Goal: Check status: Check status

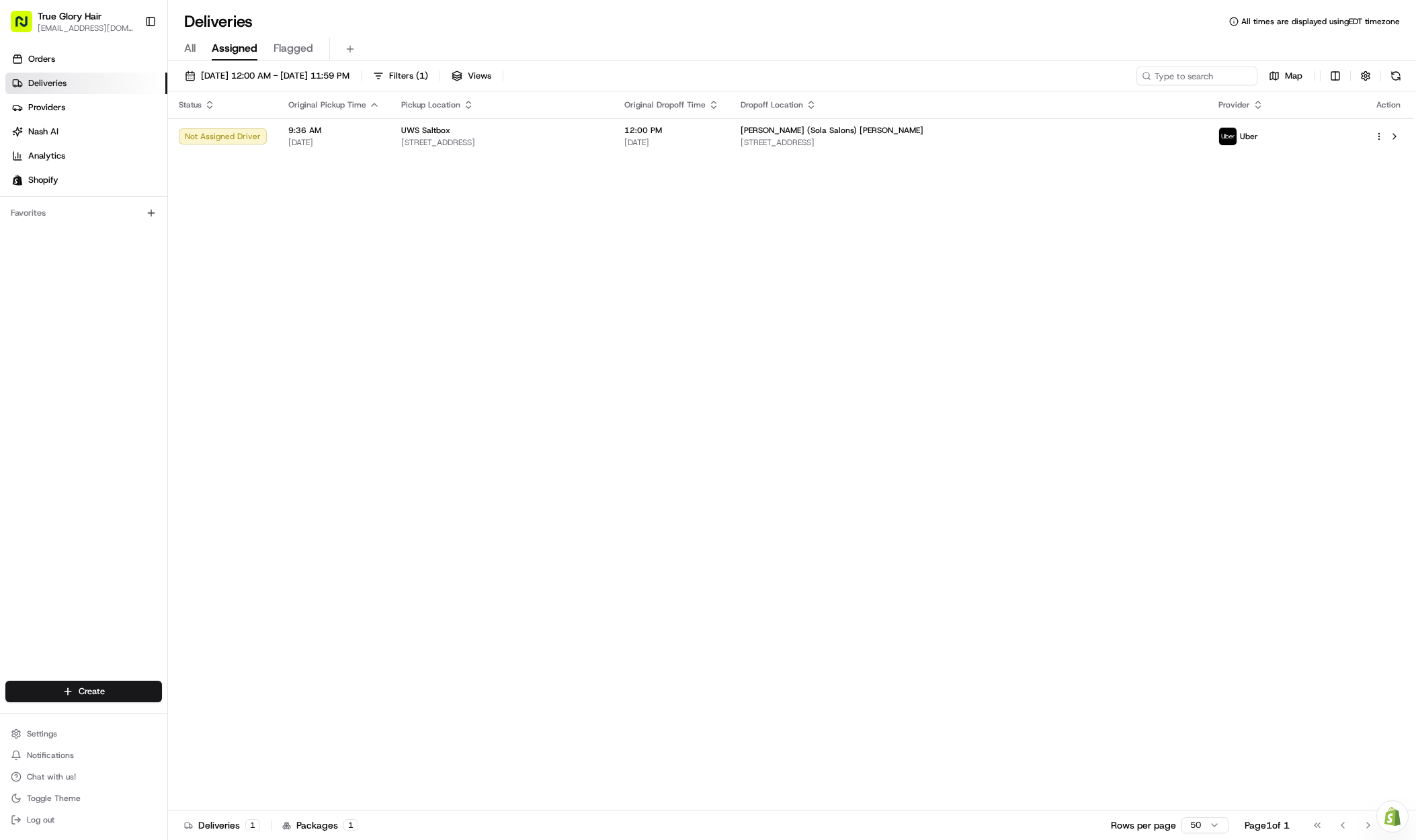
click at [736, 0] on html "True Glory Hair [EMAIL_ADDRESS][DOMAIN_NAME] Toggle Sidebar Orders Deliveries P…" at bounding box center [708, 420] width 1416 height 840
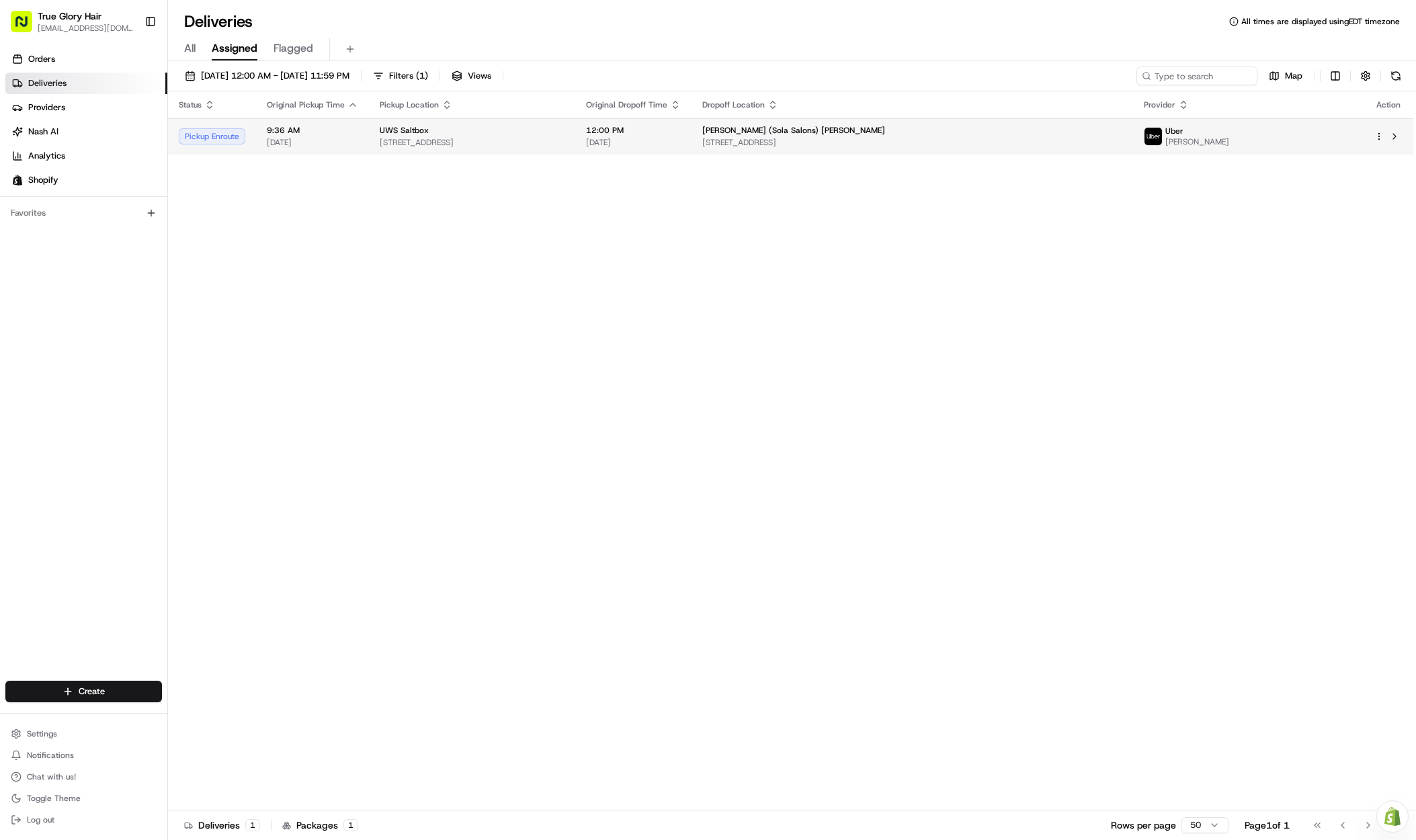
click at [1230, 142] on span "[PERSON_NAME]" at bounding box center [1196, 141] width 63 height 11
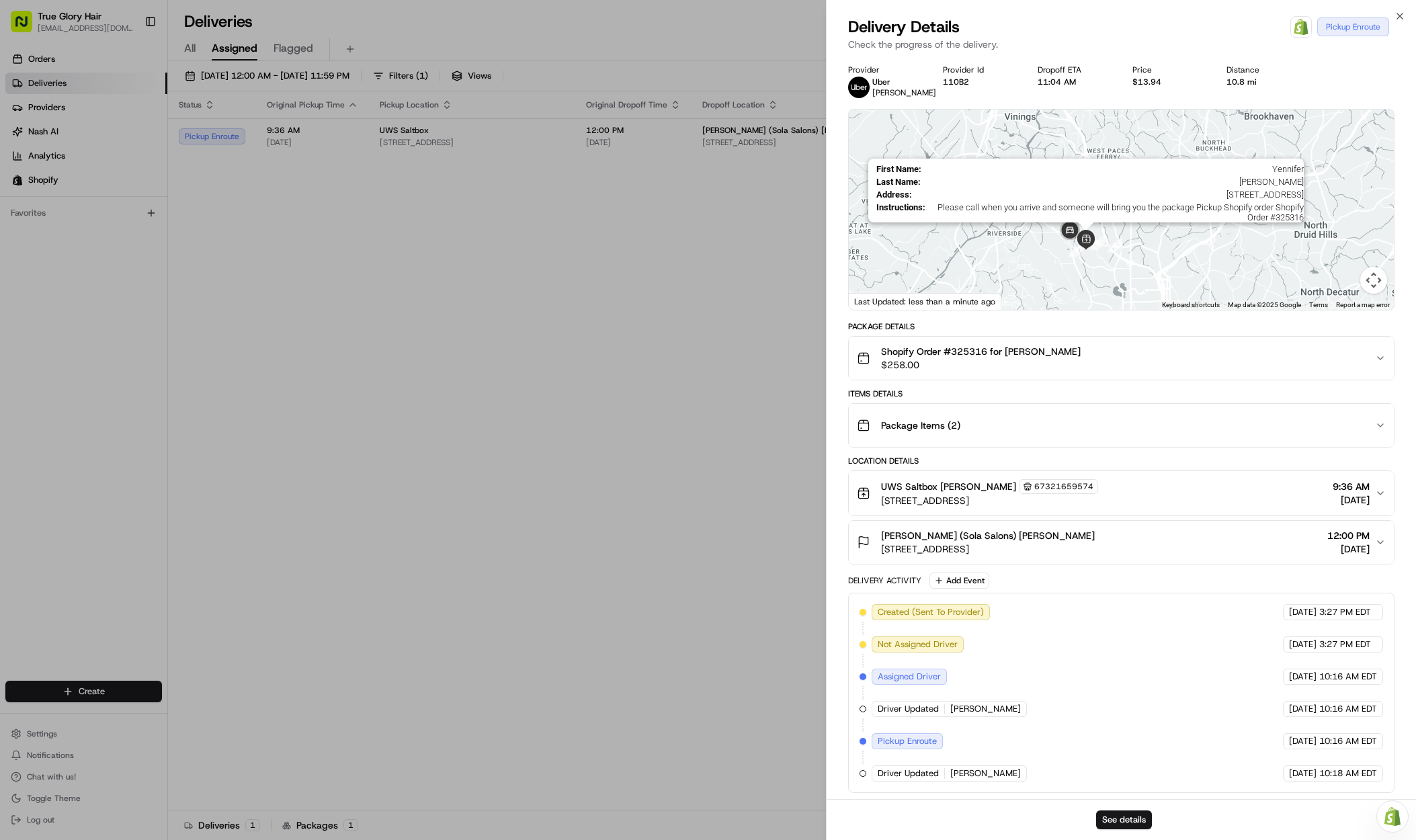
drag, startPoint x: 1101, startPoint y: 284, endPoint x: 1095, endPoint y: 222, distance: 62.3
click at [1095, 222] on div "First Name : [PERSON_NAME] Last Name : [PERSON_NAME] Address : [STREET_ADDRESS]…" at bounding box center [1121, 209] width 546 height 200
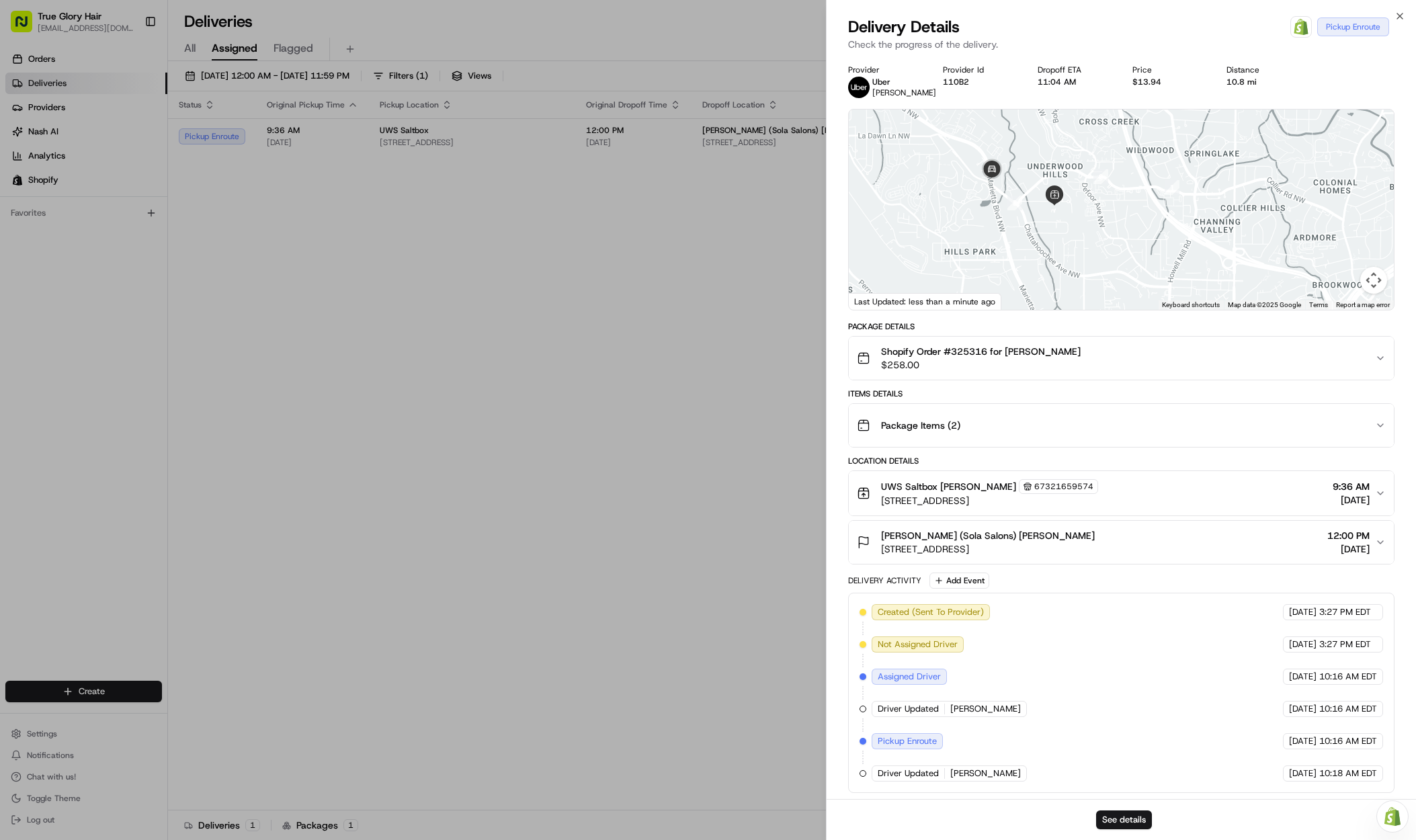
drag, startPoint x: 1067, startPoint y: 218, endPoint x: 1101, endPoint y: 230, distance: 36.1
click at [1101, 230] on div at bounding box center [1121, 209] width 546 height 200
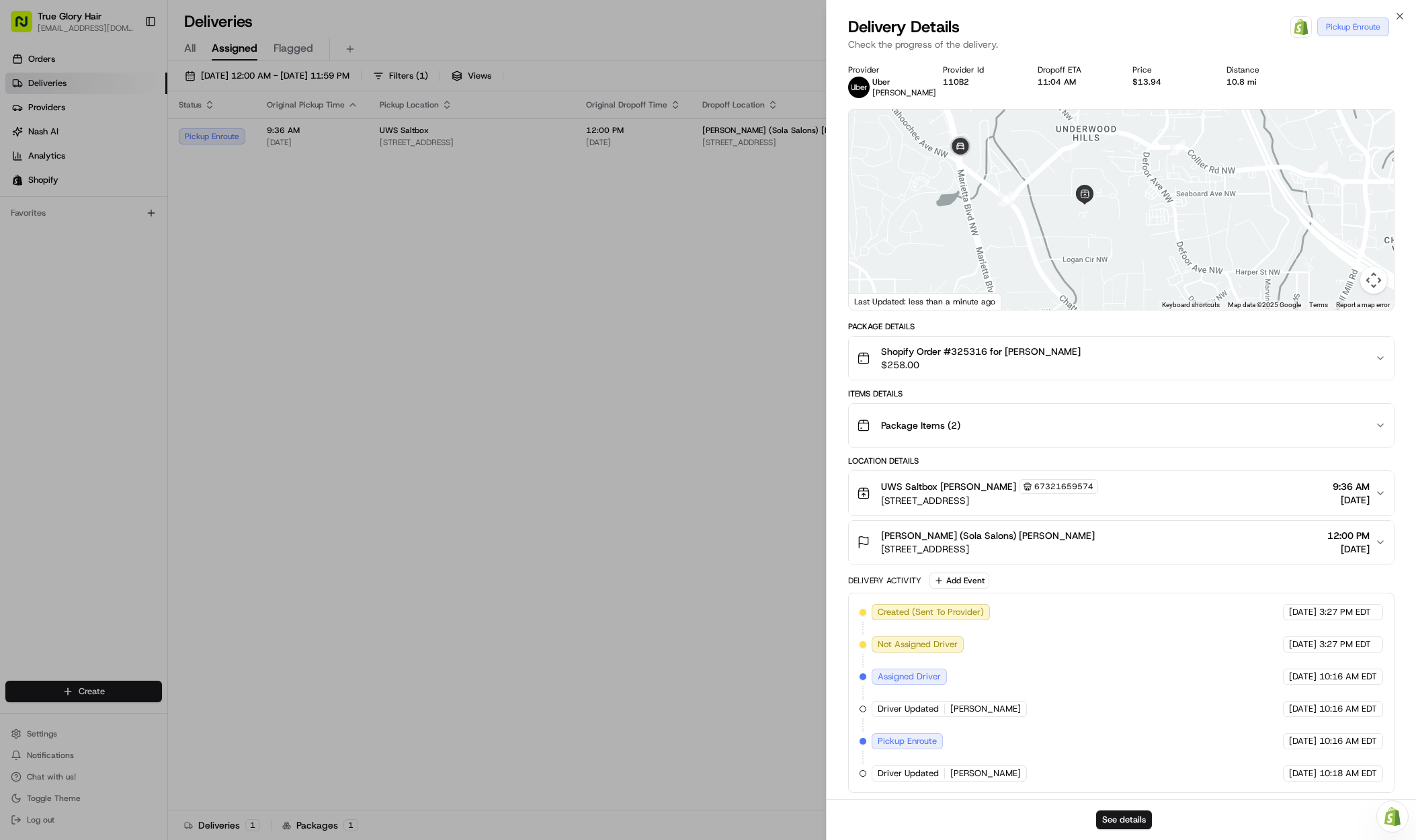
drag, startPoint x: 1110, startPoint y: 234, endPoint x: 1158, endPoint y: 250, distance: 50.6
click at [1158, 250] on div at bounding box center [1121, 209] width 546 height 200
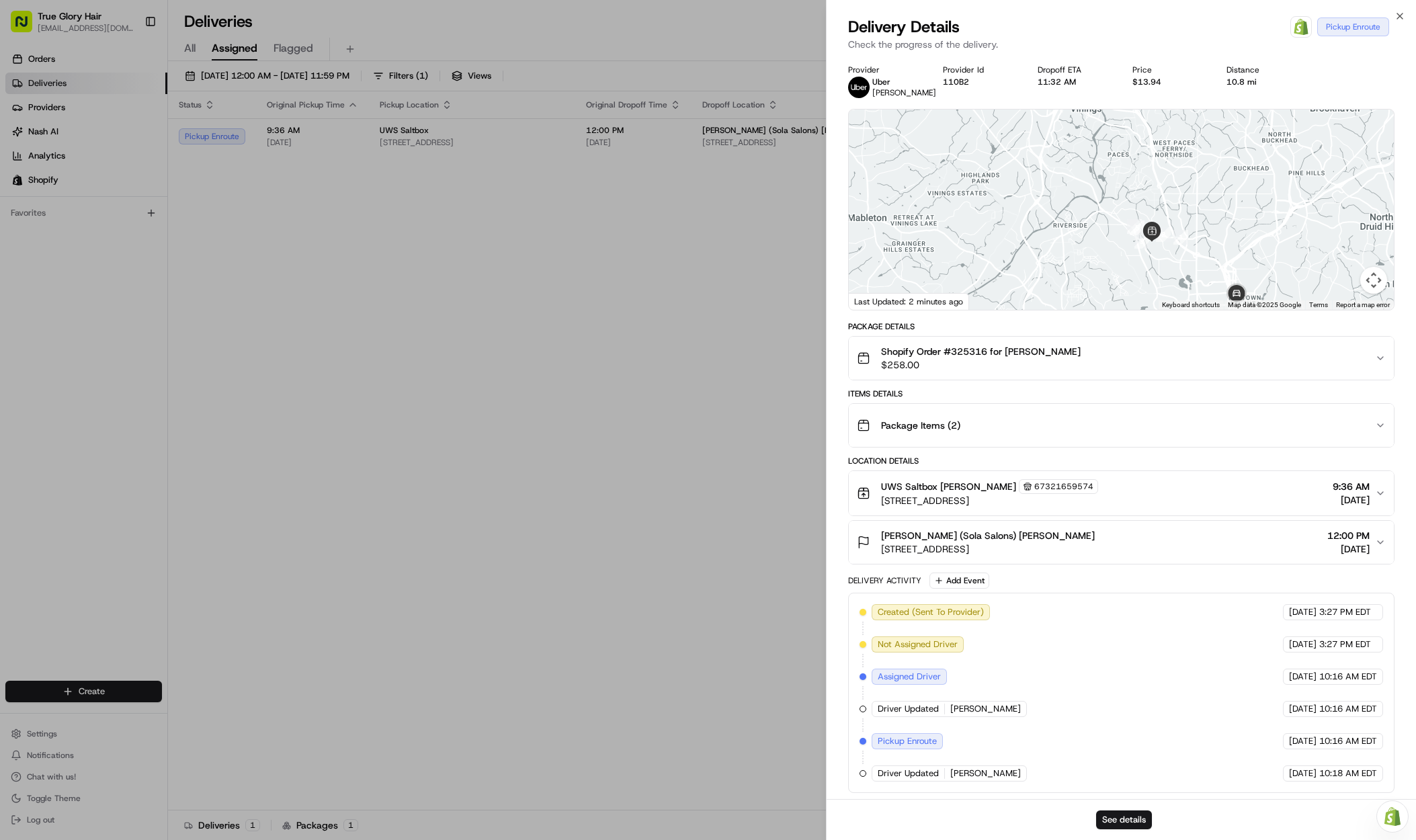
drag, startPoint x: 1169, startPoint y: 269, endPoint x: 1115, endPoint y: 215, distance: 76.4
click at [1116, 216] on div at bounding box center [1121, 209] width 546 height 200
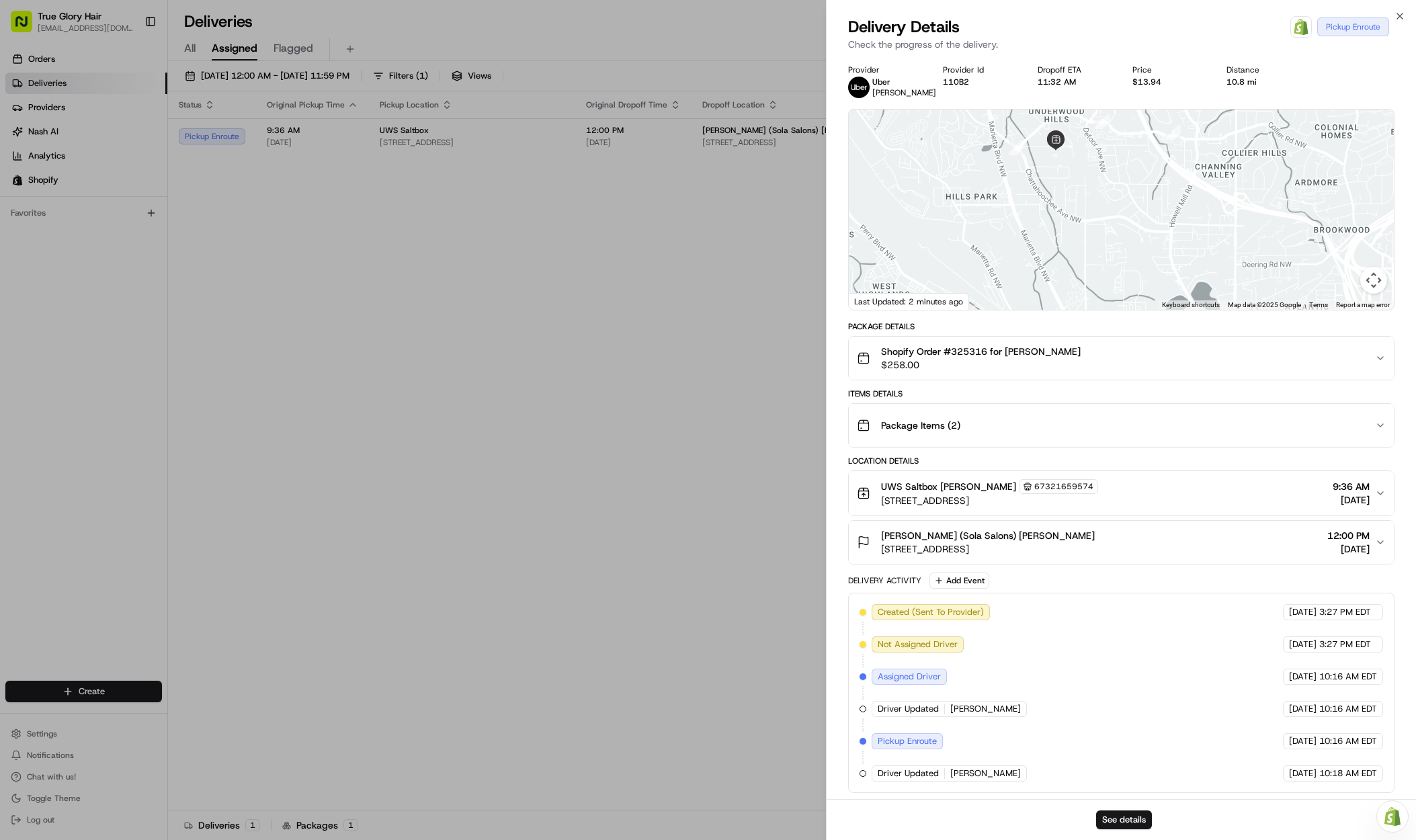
drag, startPoint x: 1113, startPoint y: 179, endPoint x: 1117, endPoint y: 227, distance: 48.2
click at [1117, 226] on div at bounding box center [1121, 209] width 546 height 200
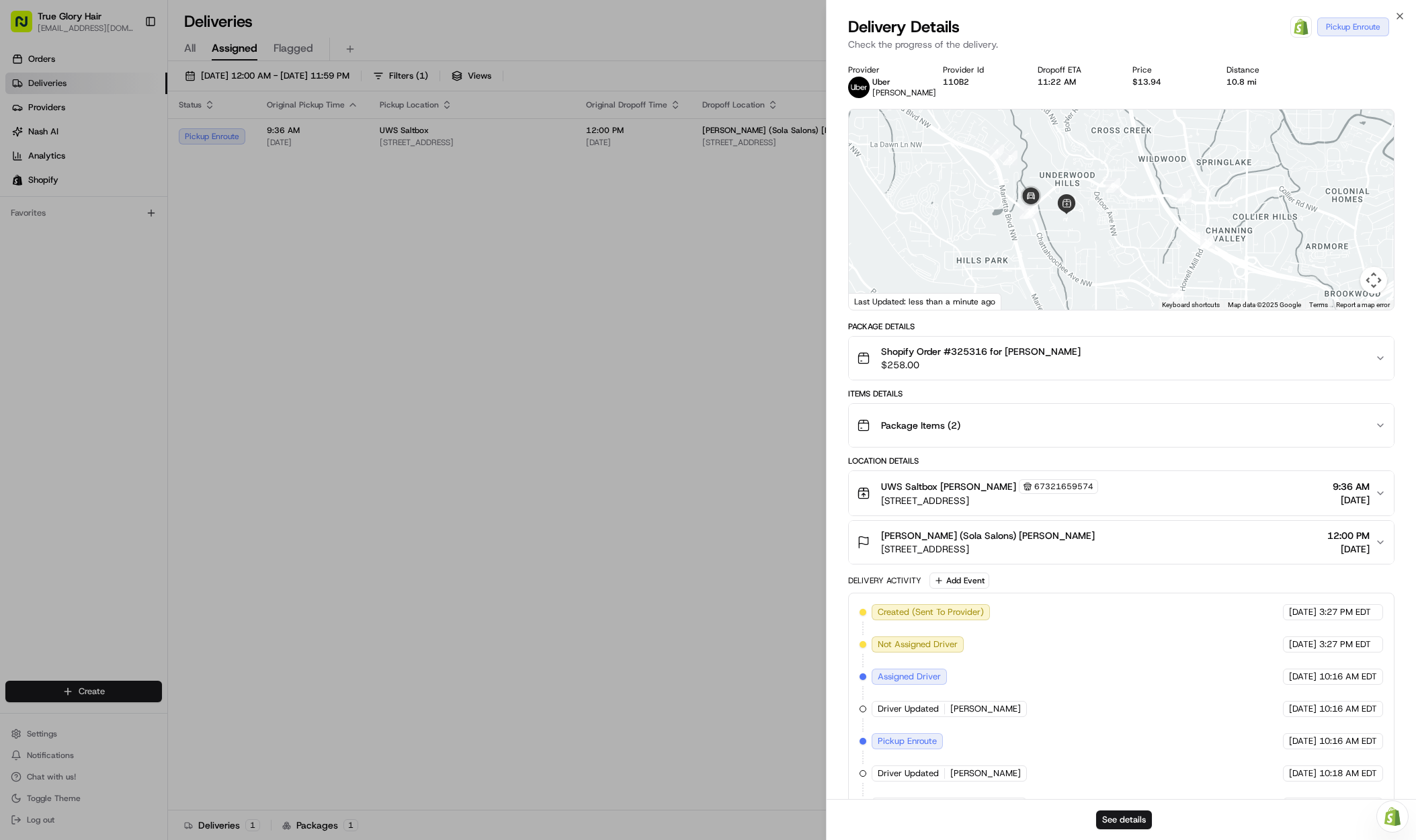
drag, startPoint x: 1079, startPoint y: 174, endPoint x: 1090, endPoint y: 228, distance: 55.1
click at [1092, 228] on div at bounding box center [1121, 209] width 546 height 200
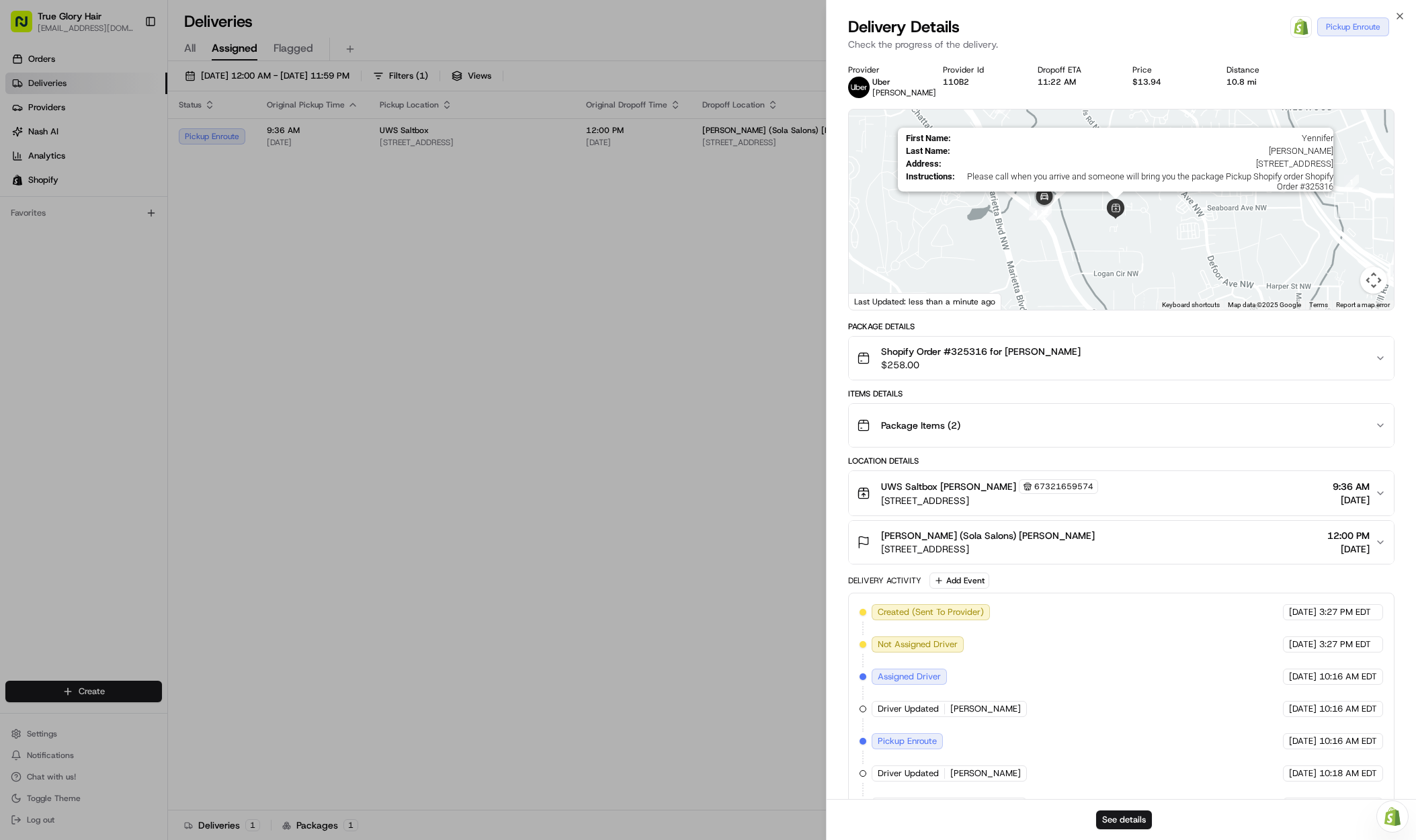
drag, startPoint x: 1062, startPoint y: 223, endPoint x: 1123, endPoint y: 216, distance: 61.4
click at [1123, 216] on img at bounding box center [1115, 209] width 20 height 20
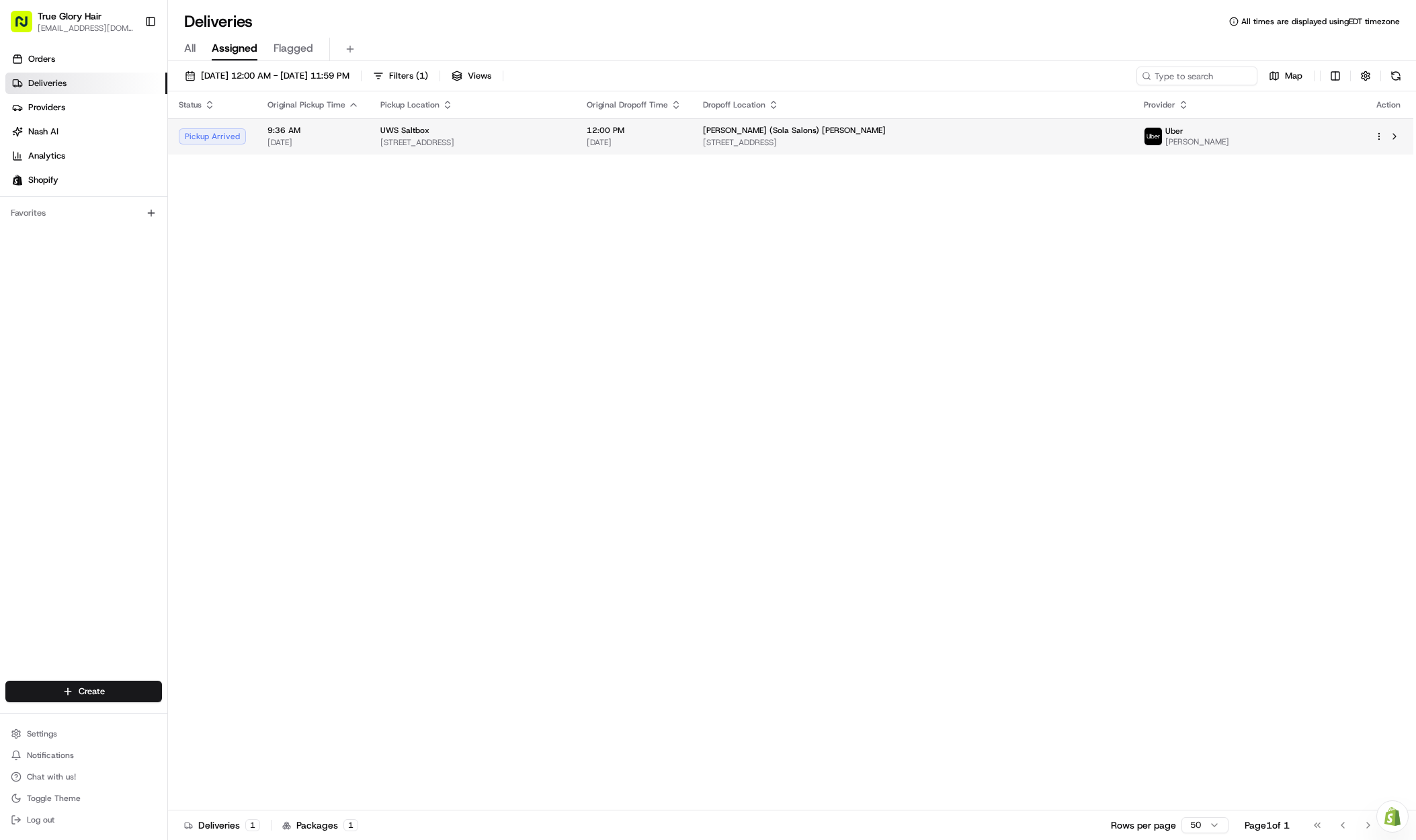
click at [1230, 135] on div "Uber" at bounding box center [1196, 131] width 63 height 11
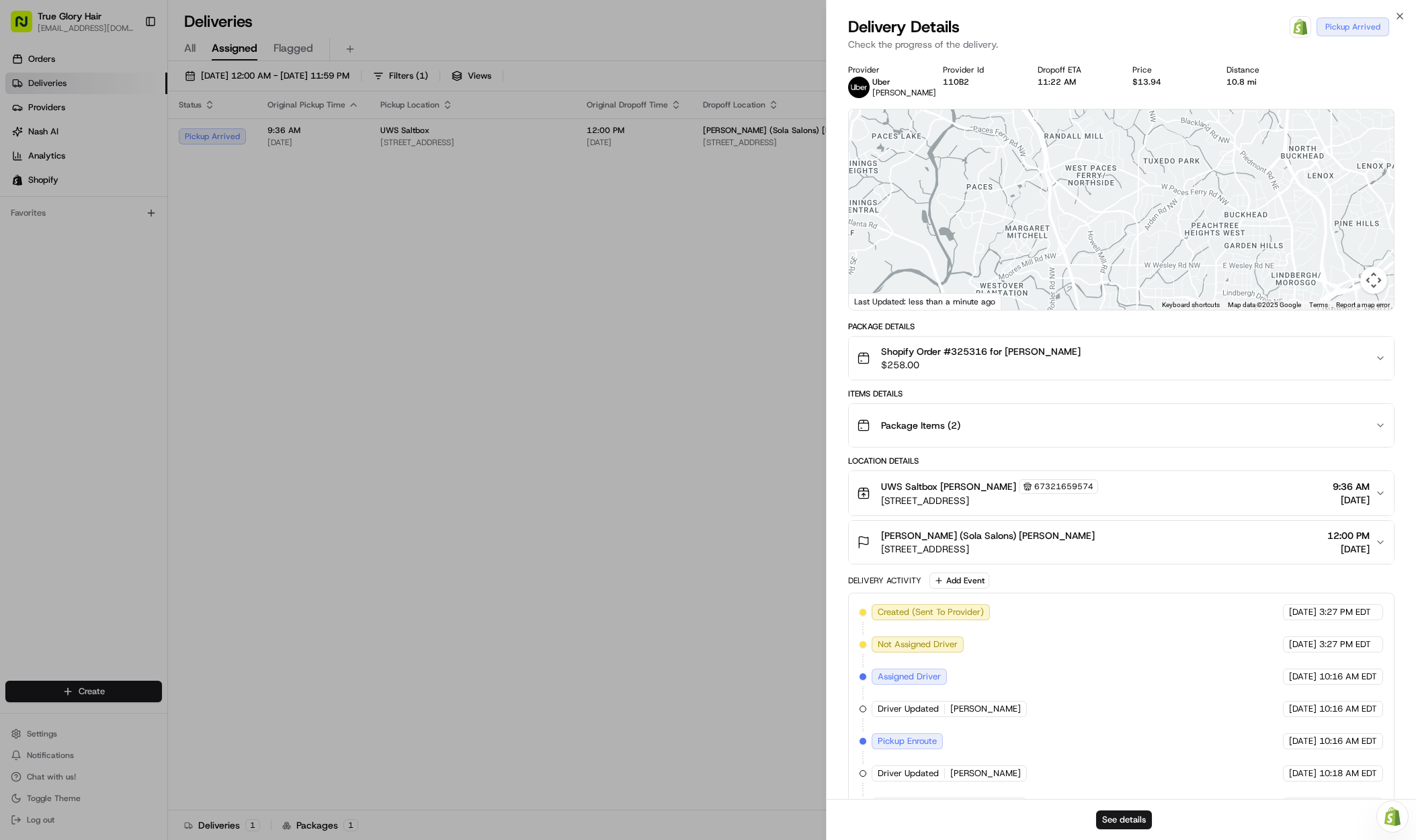
drag, startPoint x: 1094, startPoint y: 266, endPoint x: 1239, endPoint y: 138, distance: 193.4
click at [1239, 138] on div at bounding box center [1121, 209] width 546 height 200
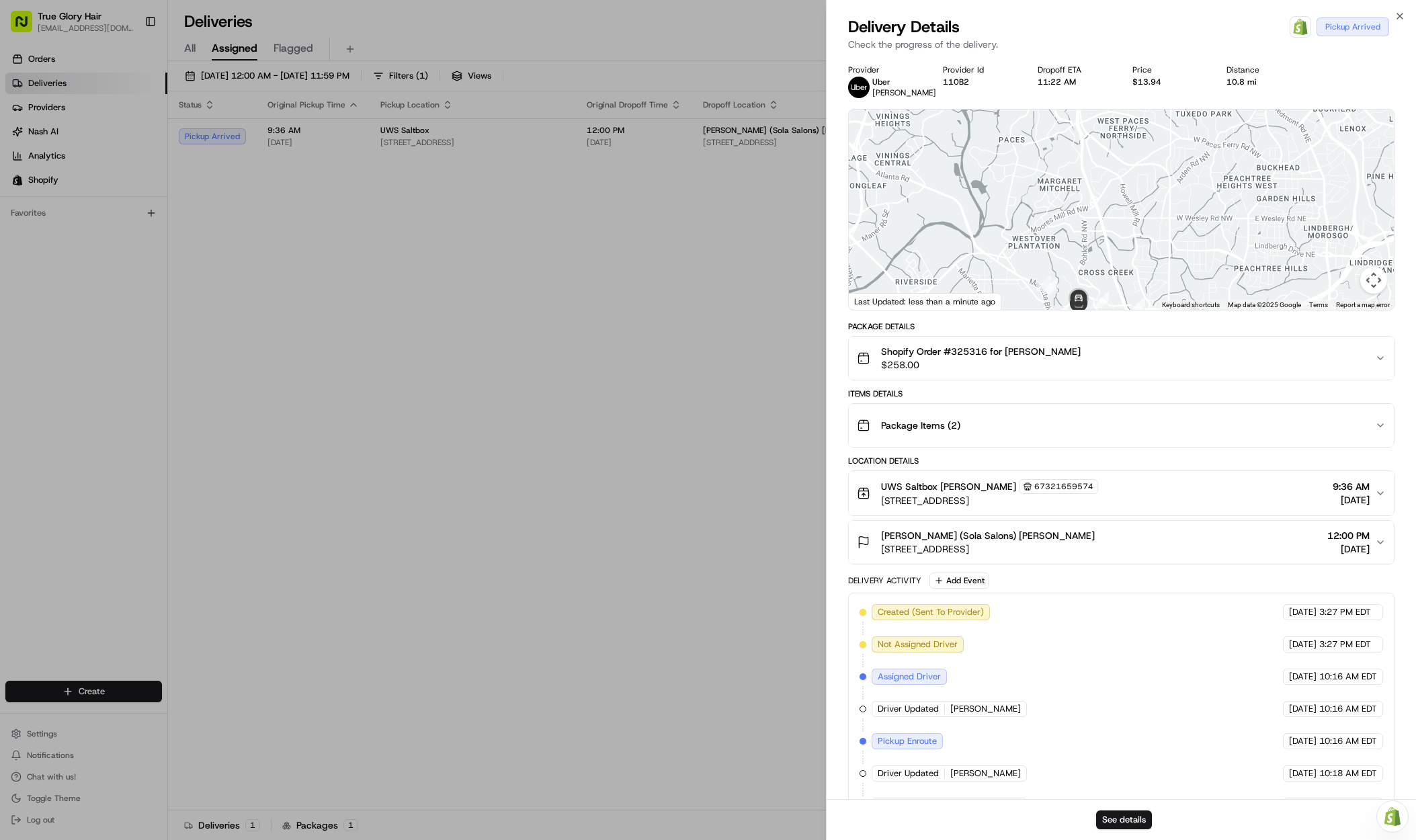
drag, startPoint x: 1101, startPoint y: 285, endPoint x: 1159, endPoint y: 220, distance: 87.1
click at [1181, 175] on div at bounding box center [1121, 209] width 546 height 200
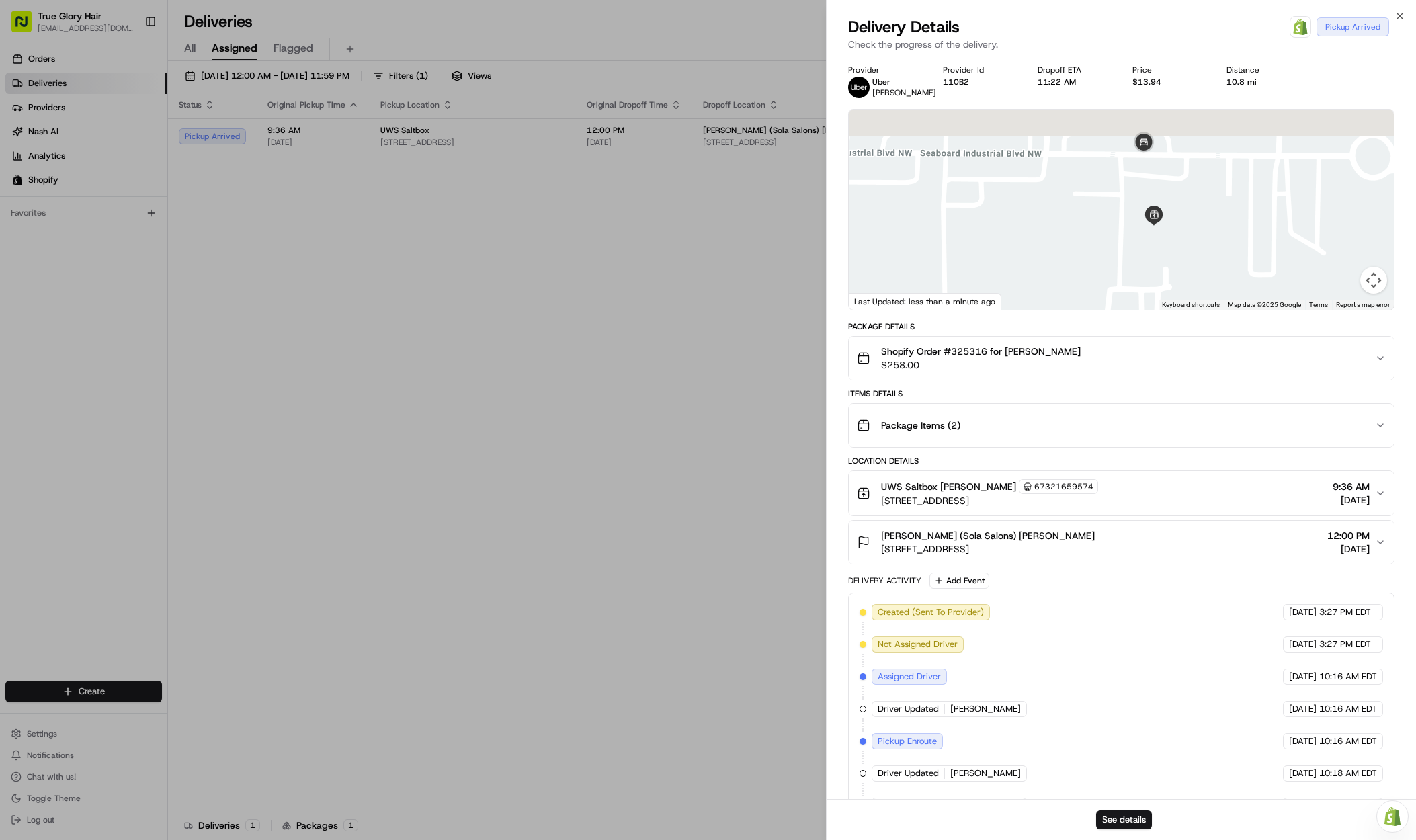
drag, startPoint x: 1310, startPoint y: 152, endPoint x: 1129, endPoint y: 313, distance: 242.2
click at [1071, 353] on div "Provider Uber [PERSON_NAME] Provider Id 110B2 Dropoff ETA 11:22 AM Price $13.94…" at bounding box center [1121, 460] width 546 height 793
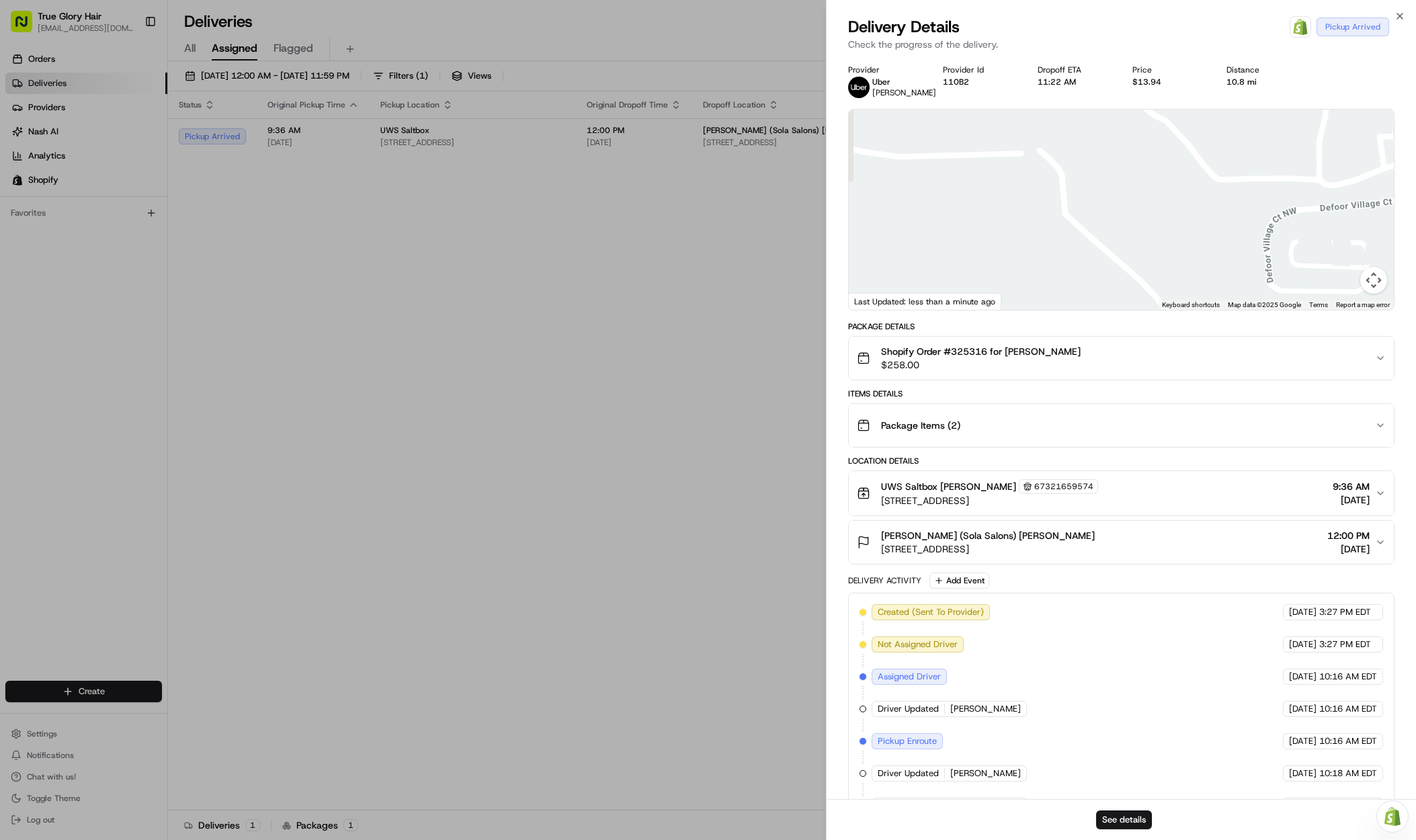
drag, startPoint x: 1142, startPoint y: 262, endPoint x: 1181, endPoint y: 247, distance: 41.8
click at [1274, 213] on div at bounding box center [1121, 209] width 546 height 200
click at [1233, 219] on div at bounding box center [1121, 209] width 546 height 200
drag, startPoint x: 1234, startPoint y: 217, endPoint x: 1241, endPoint y: 206, distance: 13.0
click at [1241, 206] on div at bounding box center [1121, 209] width 546 height 200
